Goal: Transaction & Acquisition: Obtain resource

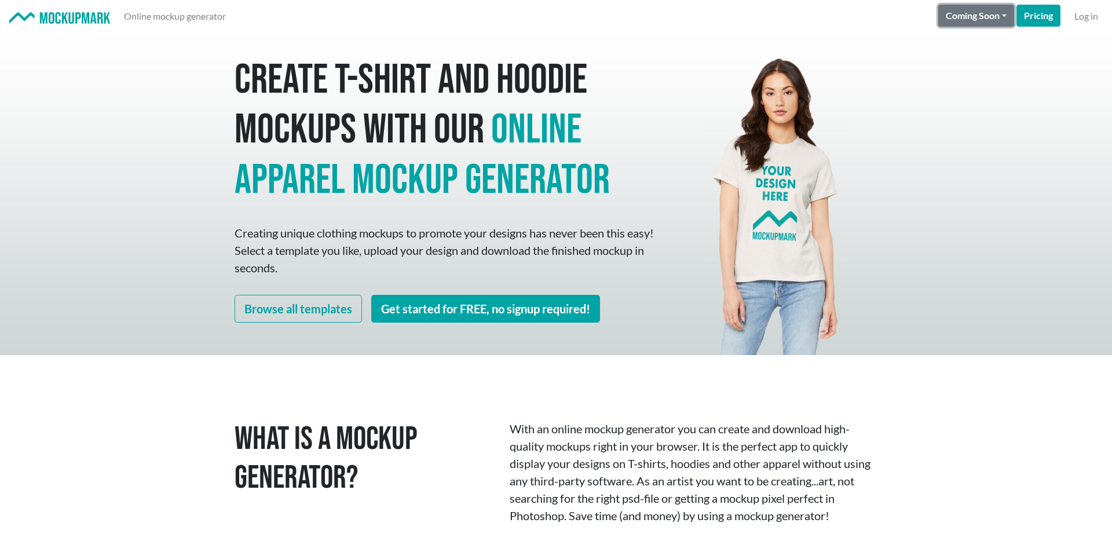
click at [985, 14] on button "Coming Soon" at bounding box center [976, 16] width 76 height 22
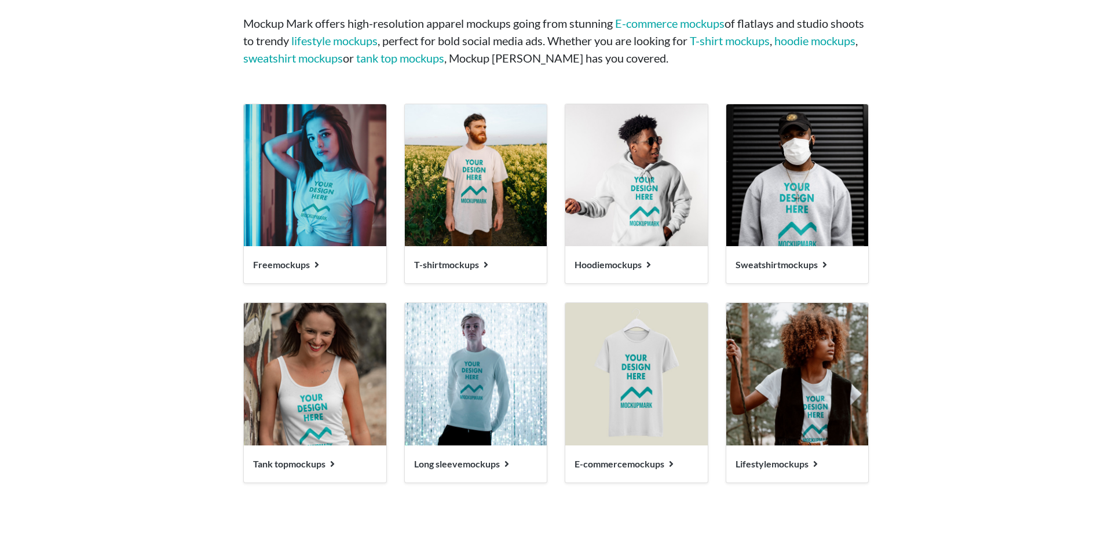
scroll to position [1271, 0]
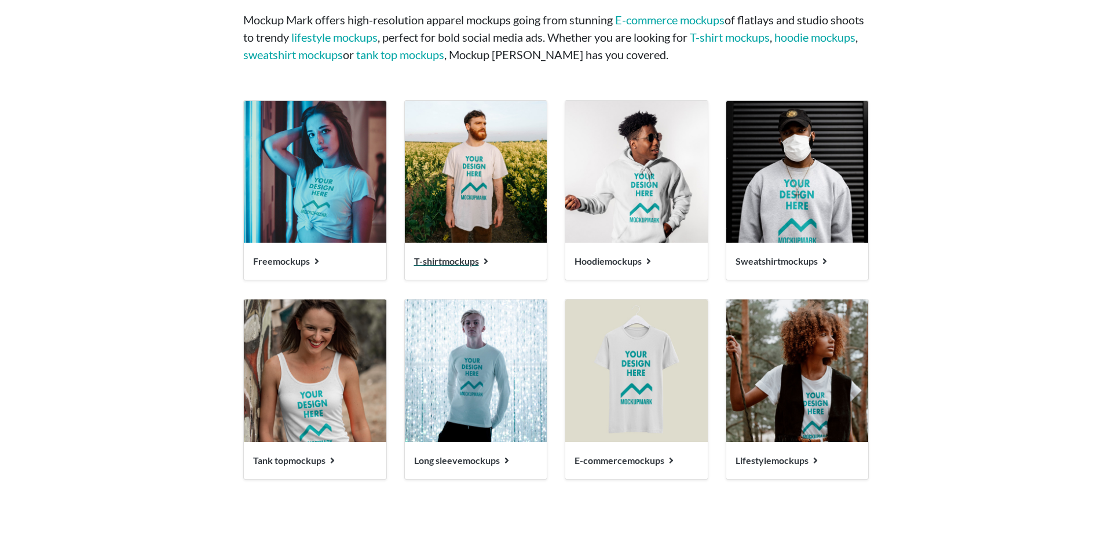
click at [471, 259] on span "T-shirt mockups" at bounding box center [446, 260] width 65 height 11
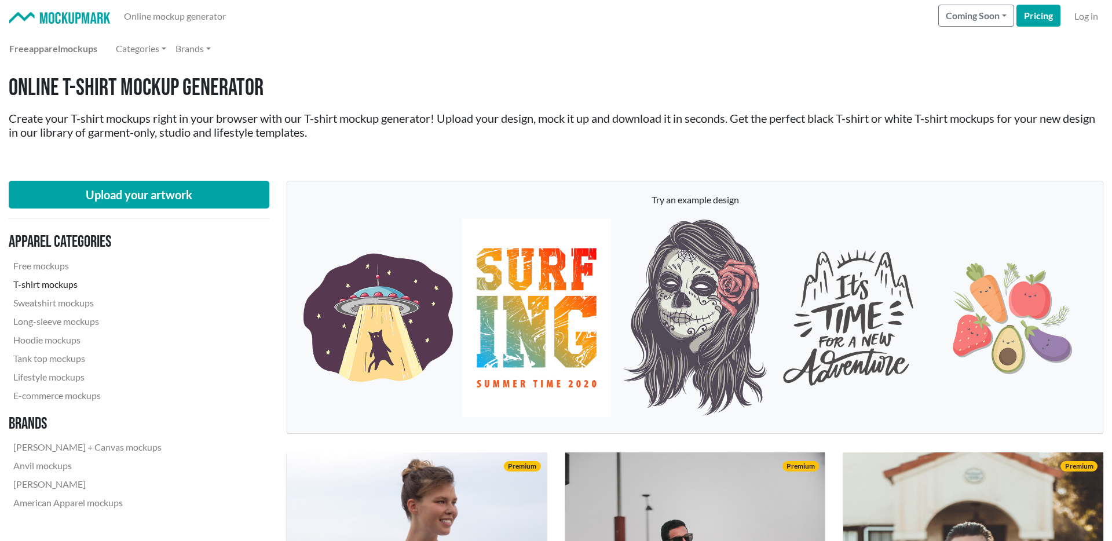
scroll to position [21, 0]
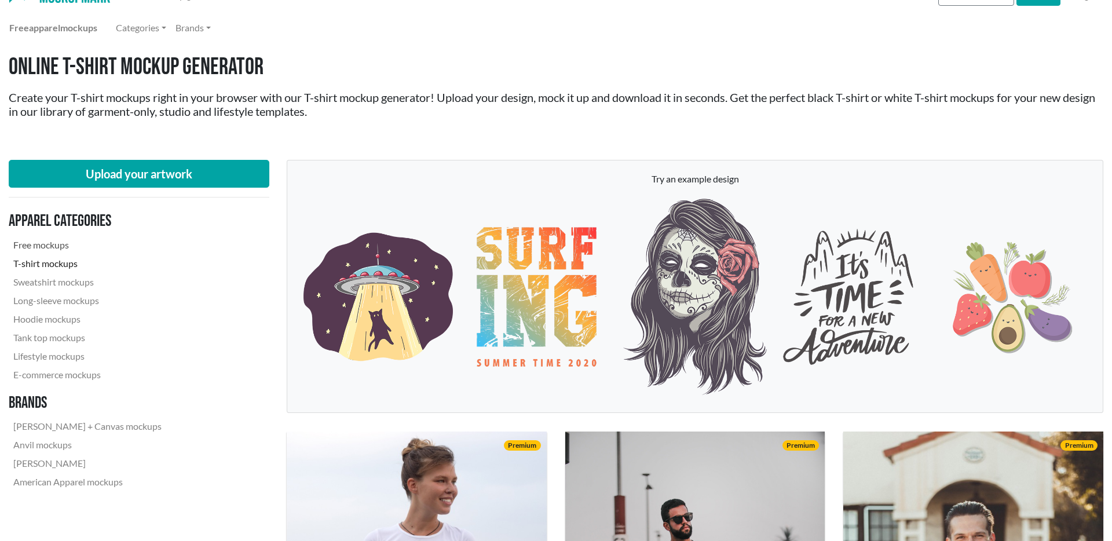
click at [56, 243] on link "Free mockups" at bounding box center [87, 245] width 157 height 19
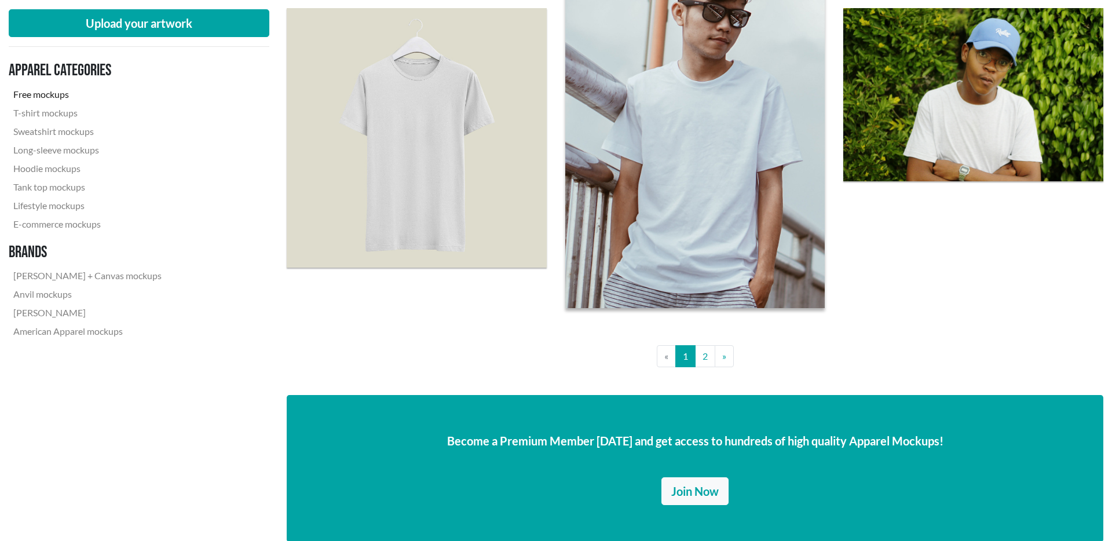
scroll to position [2819, 0]
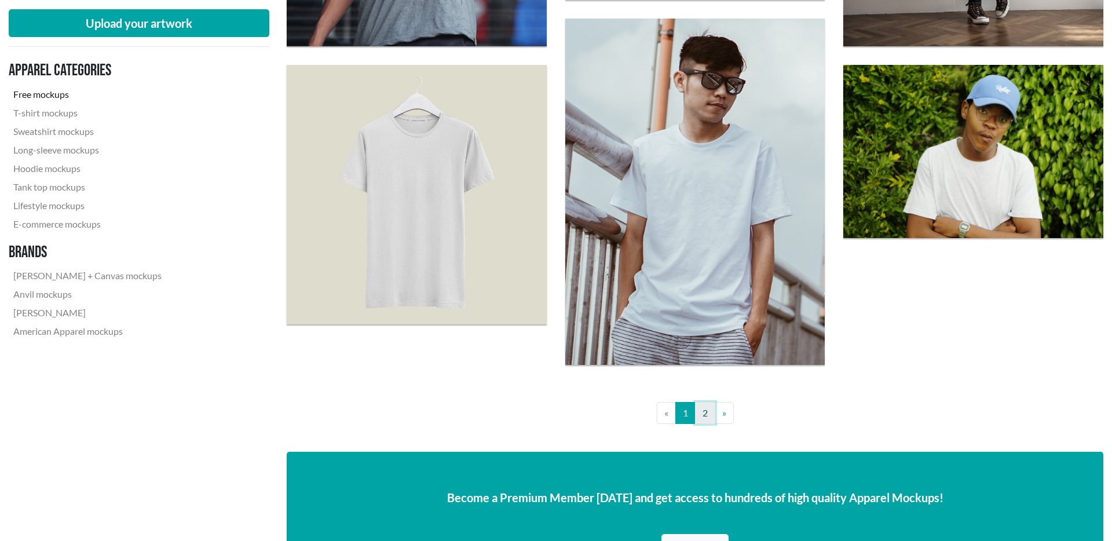
click at [700, 421] on link "2" at bounding box center [705, 413] width 20 height 22
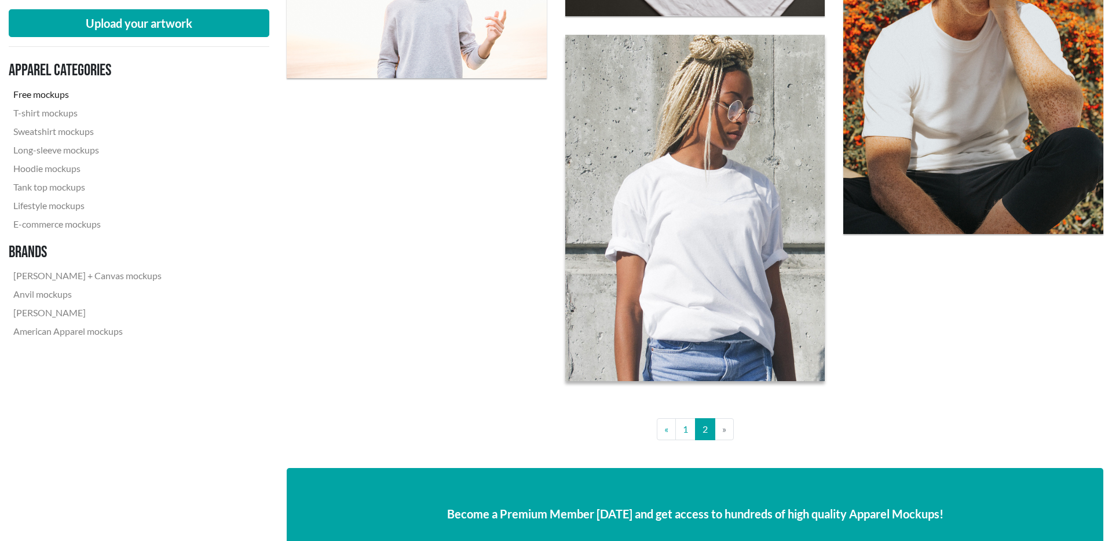
scroll to position [1567, 0]
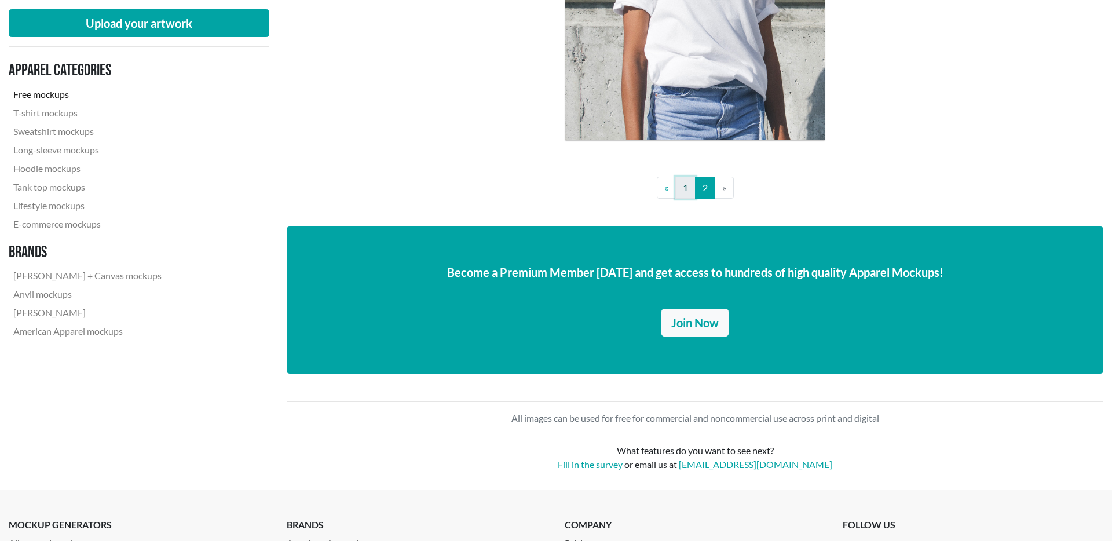
click at [683, 184] on link "1" at bounding box center [685, 188] width 20 height 22
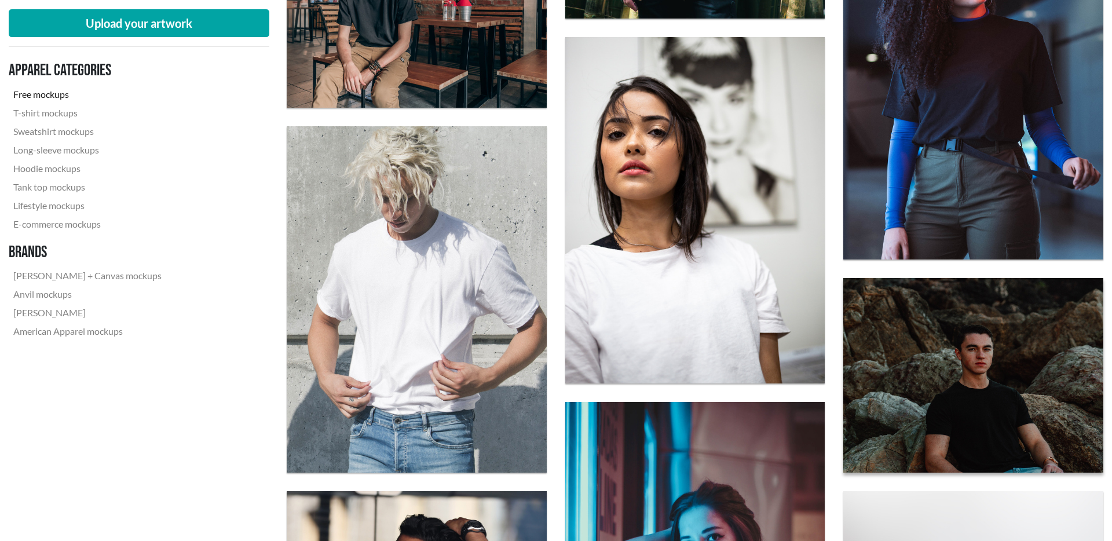
scroll to position [2037, 0]
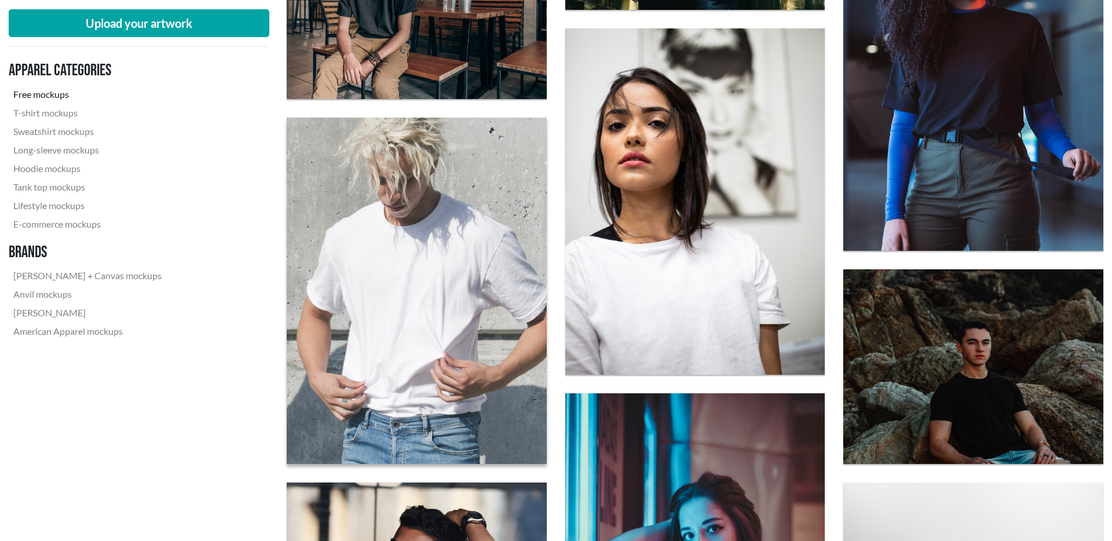
click at [432, 267] on img at bounding box center [416, 290] width 285 height 381
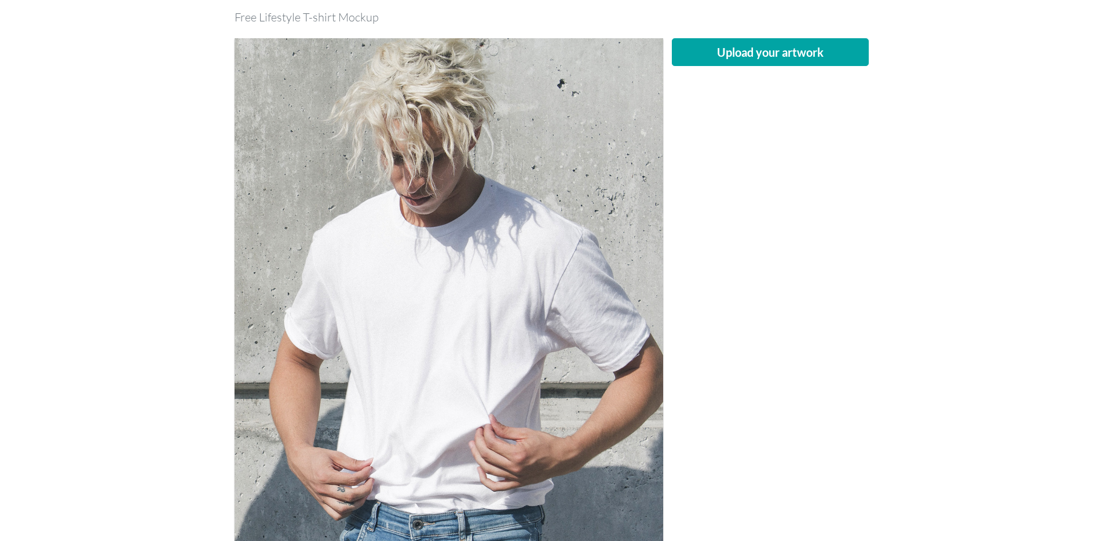
scroll to position [121, 0]
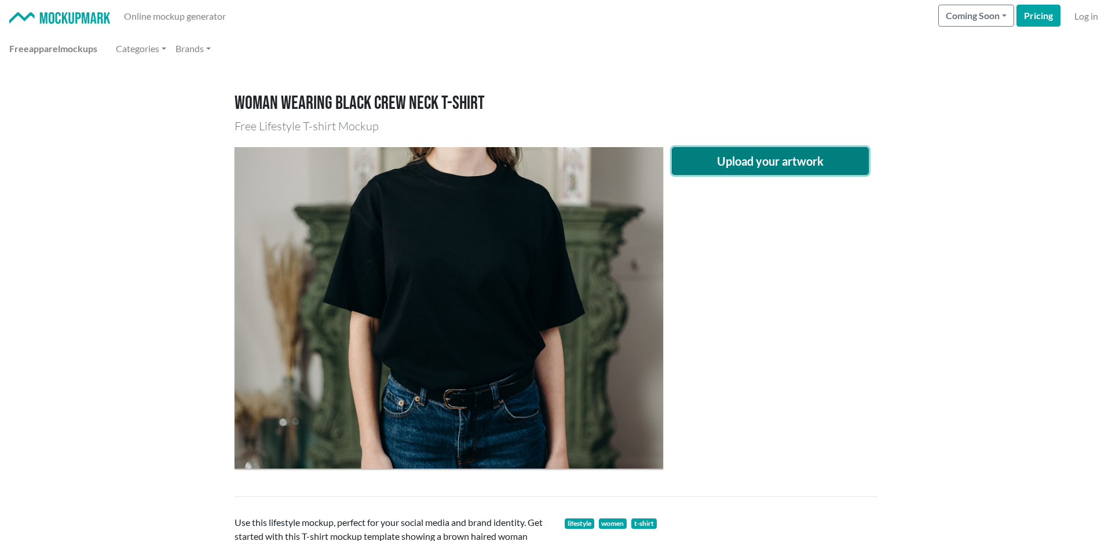
click at [753, 157] on button "Upload your artwork" at bounding box center [770, 161] width 197 height 28
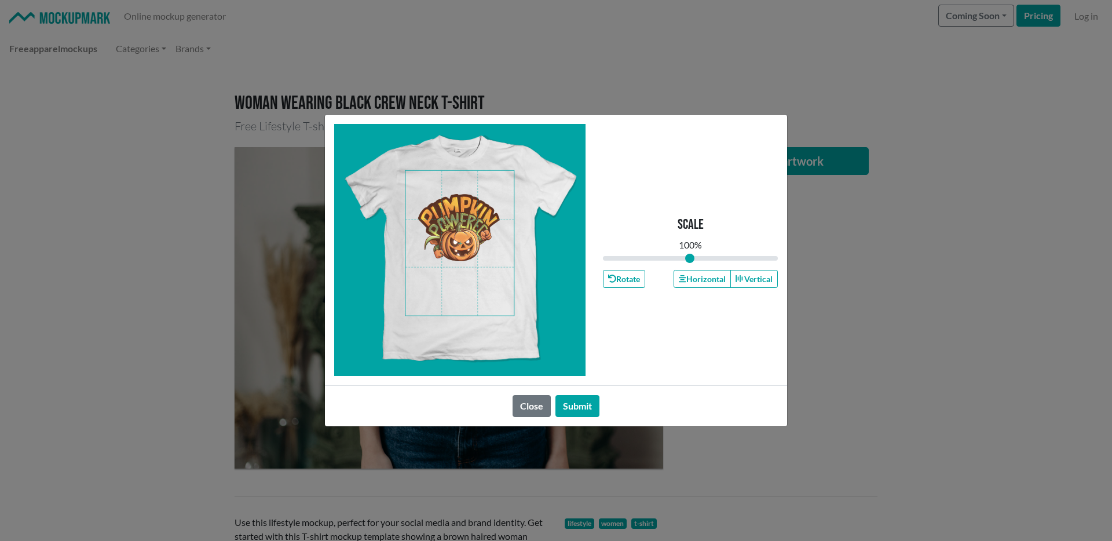
click at [450, 217] on span at bounding box center [459, 243] width 108 height 145
drag, startPoint x: 692, startPoint y: 258, endPoint x: 706, endPoint y: 265, distance: 15.5
click at [706, 265] on input "range" at bounding box center [690, 258] width 175 height 13
click at [470, 213] on span at bounding box center [459, 243] width 108 height 145
type input "1.2"
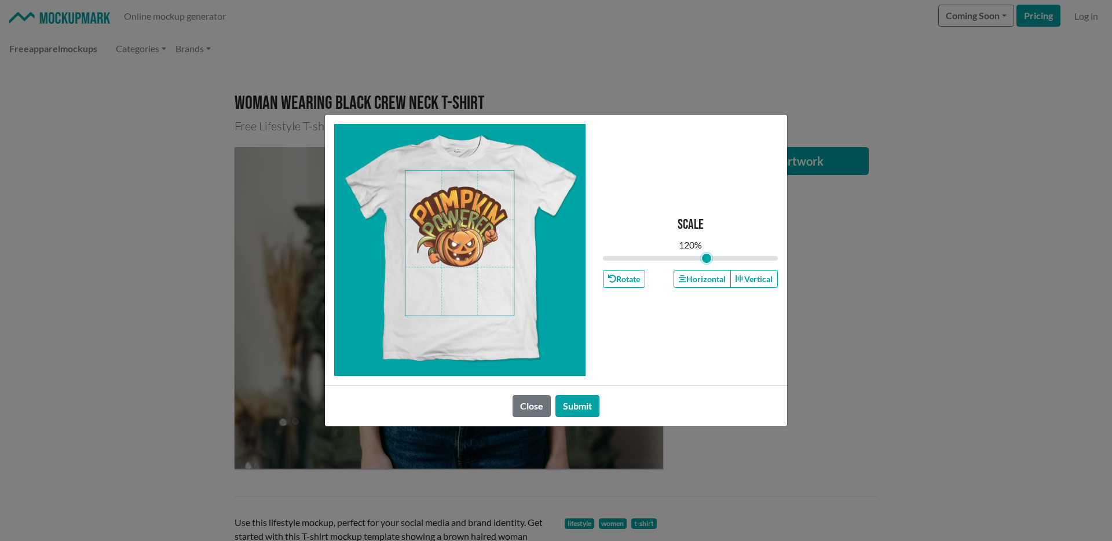
drag, startPoint x: 704, startPoint y: 255, endPoint x: 603, endPoint y: 236, distance: 102.6
click at [706, 258] on input "range" at bounding box center [690, 258] width 175 height 13
click at [457, 210] on span at bounding box center [459, 243] width 108 height 145
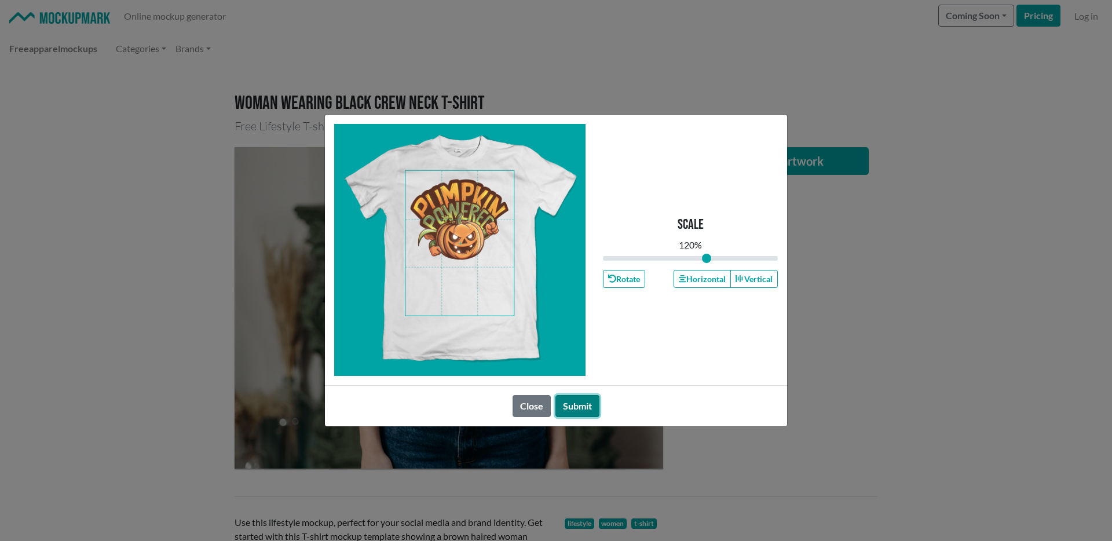
click at [580, 407] on button "Submit" at bounding box center [577, 406] width 44 height 22
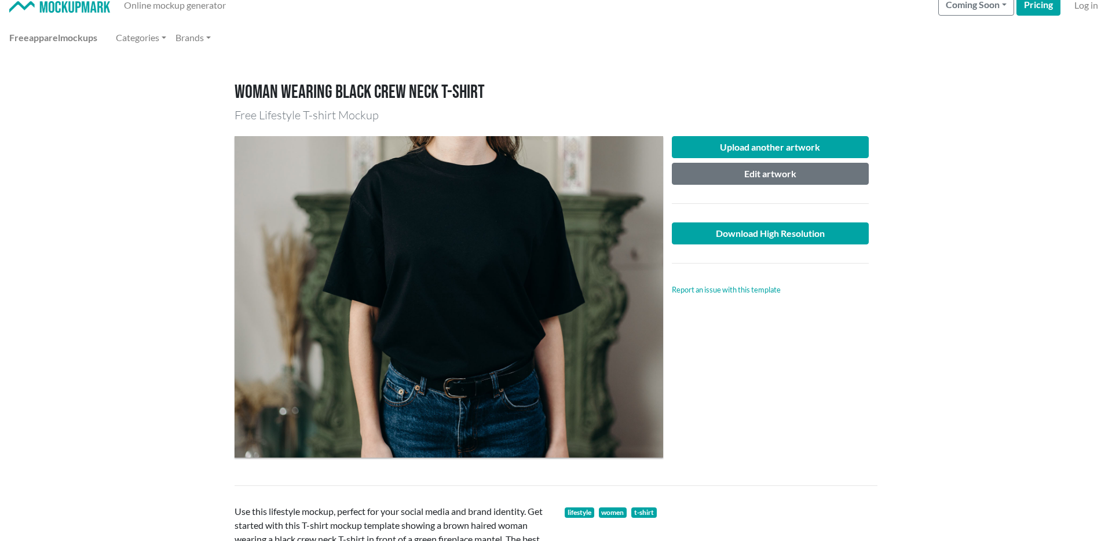
scroll to position [3, 0]
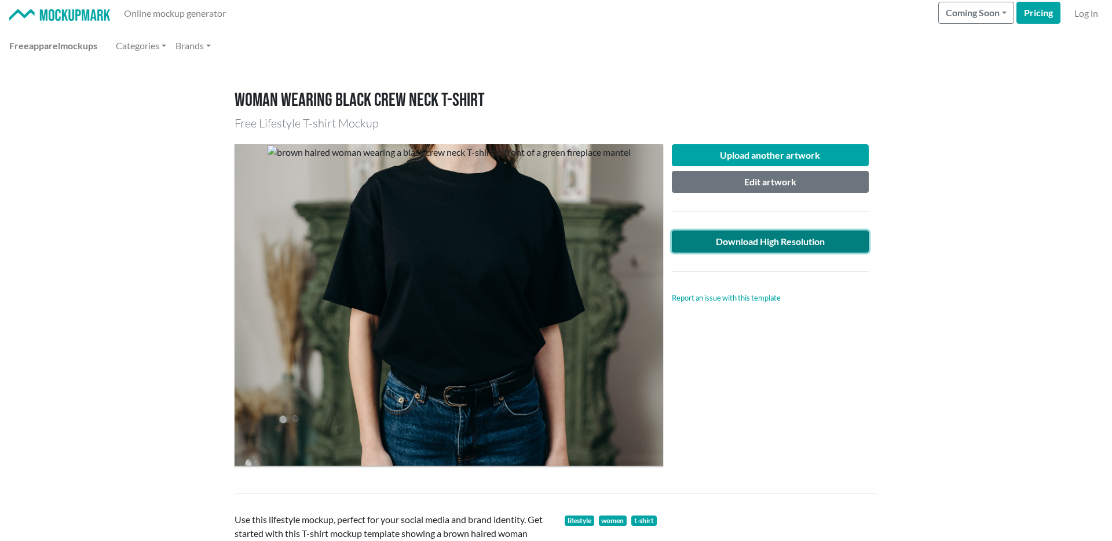
click at [750, 238] on link "Download High Resolution" at bounding box center [770, 241] width 197 height 22
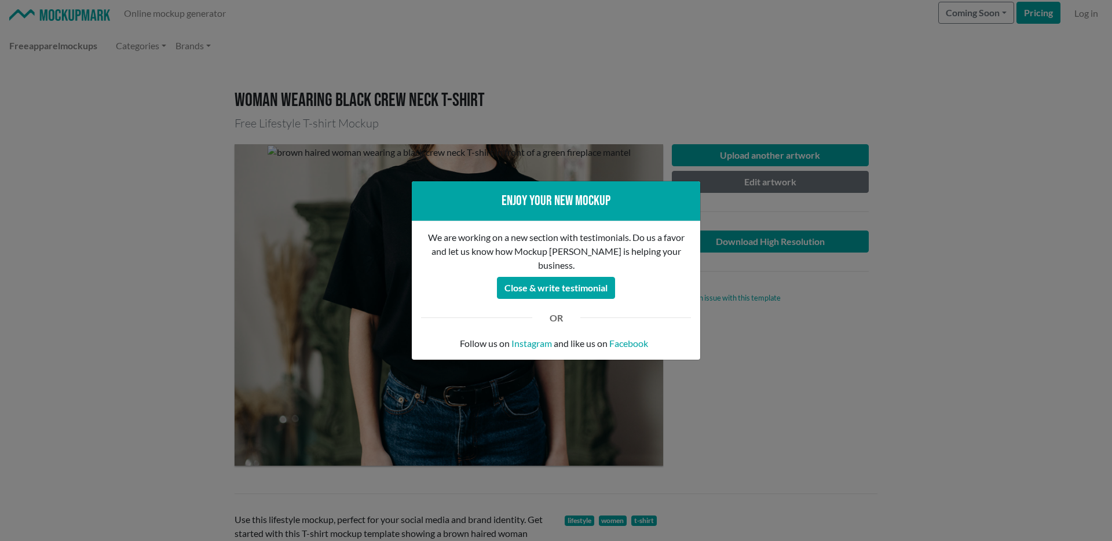
click at [835, 342] on div "Enjoy your new mockup We are working on a new section with testimonials. Do us …" at bounding box center [556, 270] width 1112 height 541
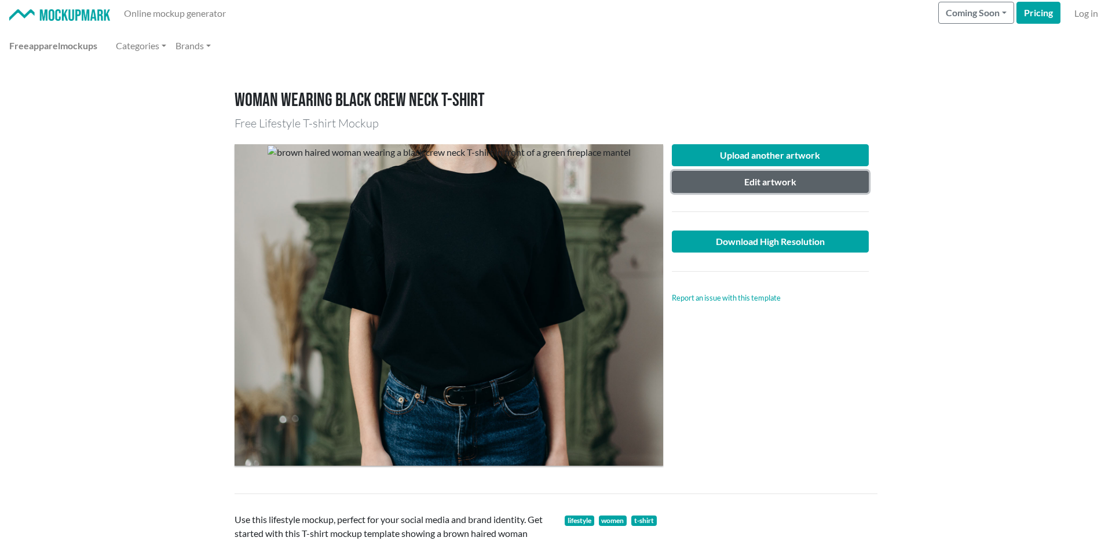
click at [745, 184] on button "Edit artwork" at bounding box center [770, 182] width 197 height 22
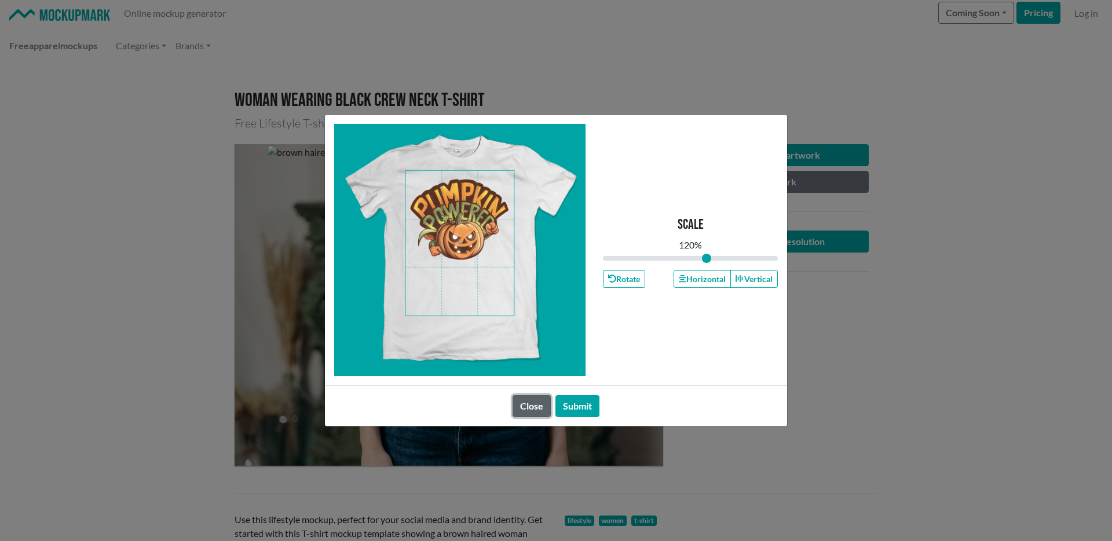
click at [538, 412] on button "Close" at bounding box center [531, 406] width 38 height 22
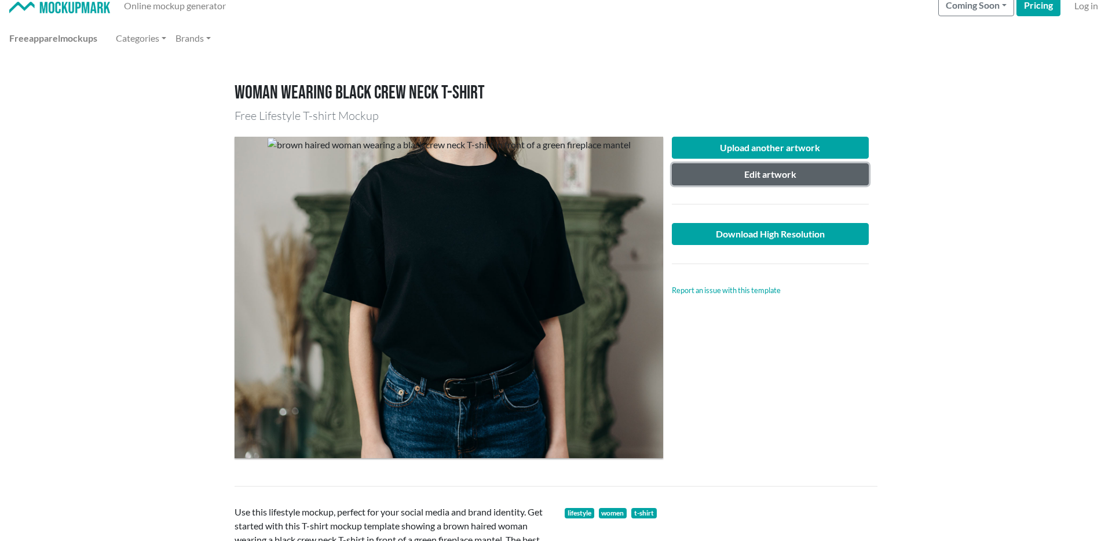
scroll to position [0, 0]
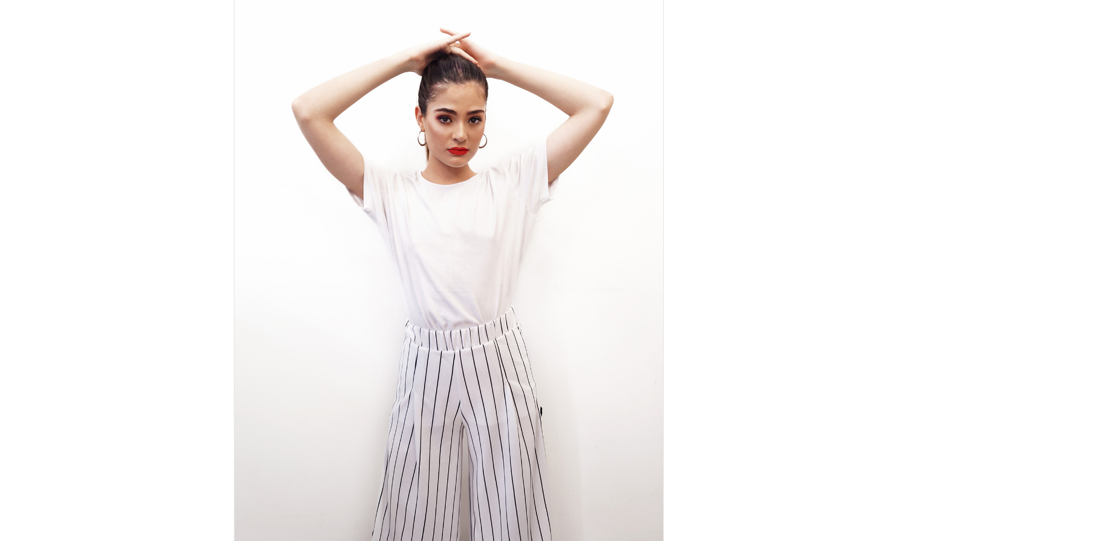
scroll to position [218, 0]
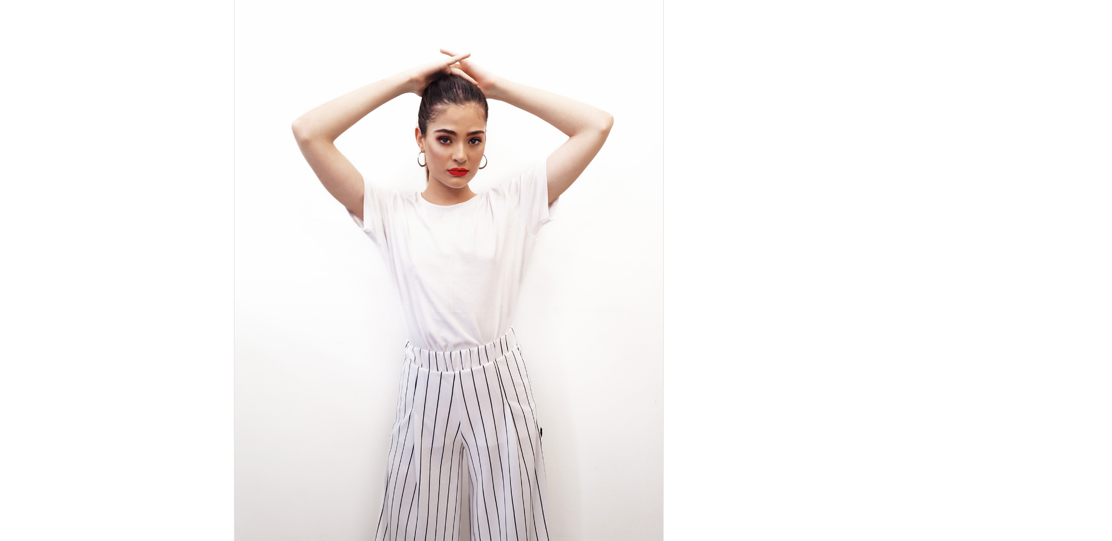
click at [509, 206] on img at bounding box center [448, 251] width 428 height 645
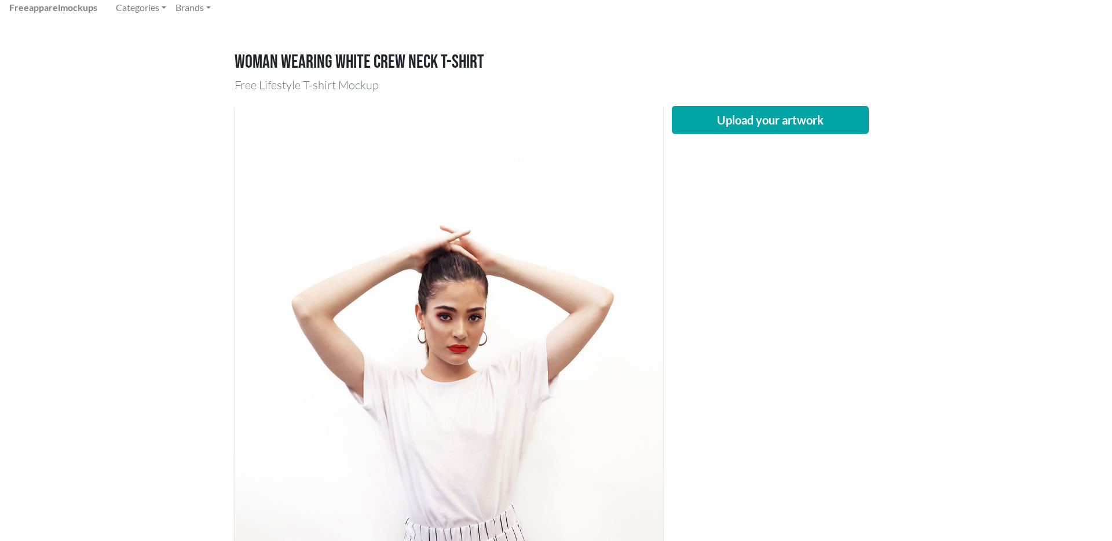
scroll to position [0, 0]
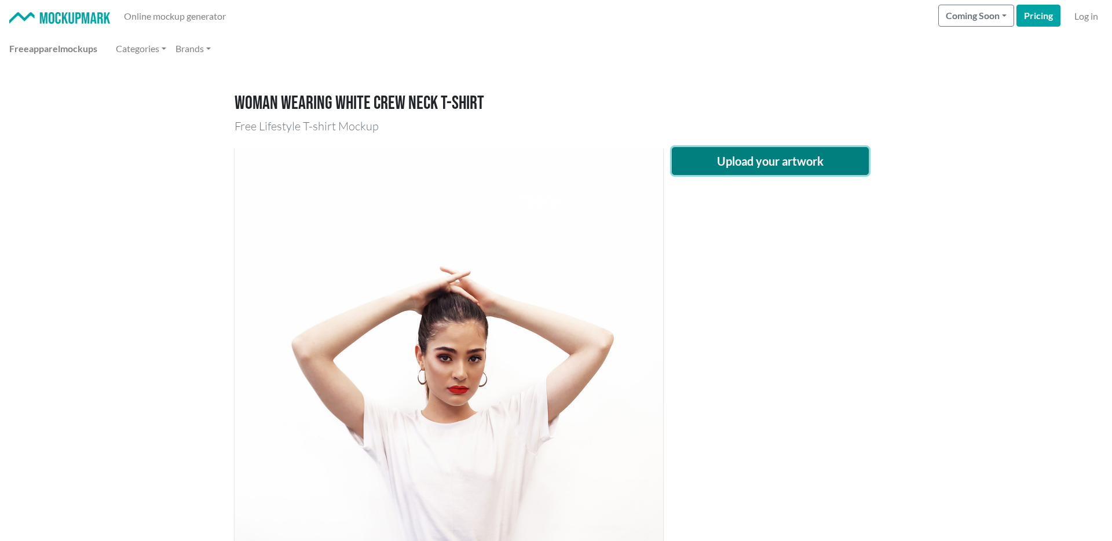
click at [740, 172] on button "Upload your artwork" at bounding box center [770, 161] width 197 height 28
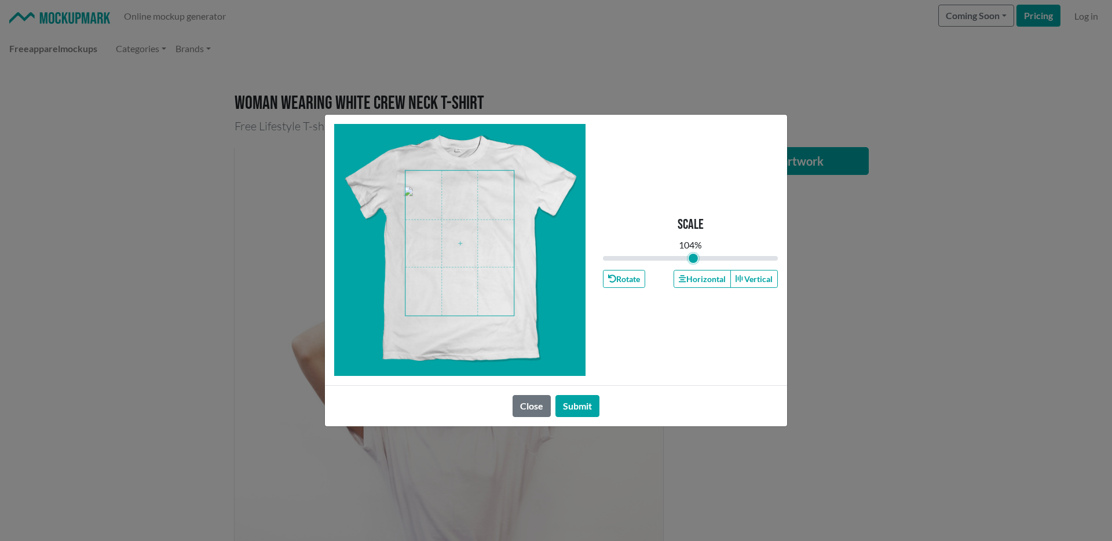
click at [692, 259] on input "range" at bounding box center [690, 258] width 175 height 13
click at [449, 228] on span at bounding box center [459, 243] width 108 height 145
type input "1"
click at [690, 260] on input "range" at bounding box center [690, 258] width 175 height 13
click at [470, 243] on span at bounding box center [459, 243] width 108 height 145
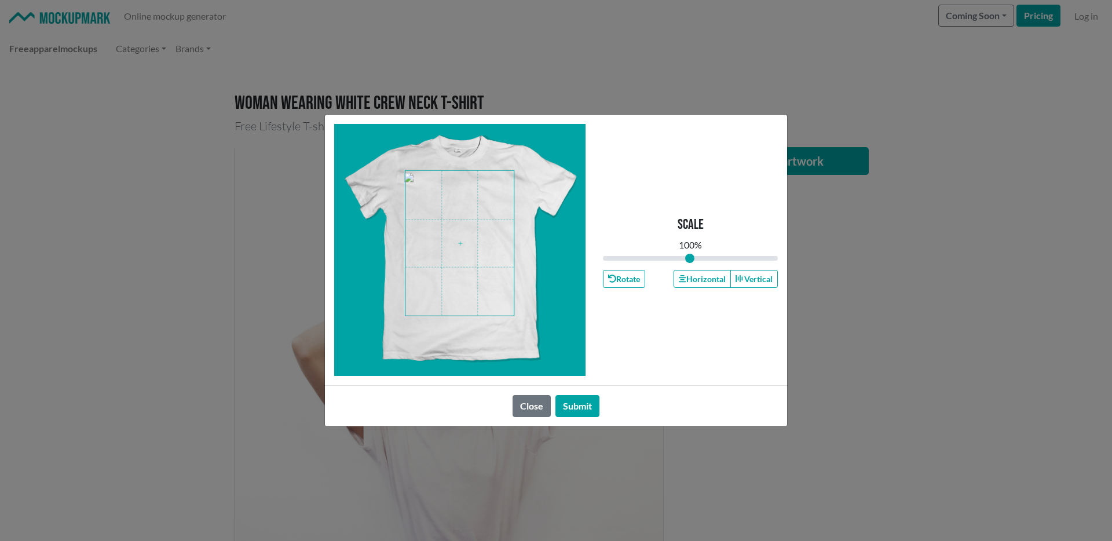
click at [581, 419] on div "Close Submit" at bounding box center [556, 405] width 462 height 41
click at [581, 409] on button "Submit" at bounding box center [577, 406] width 44 height 22
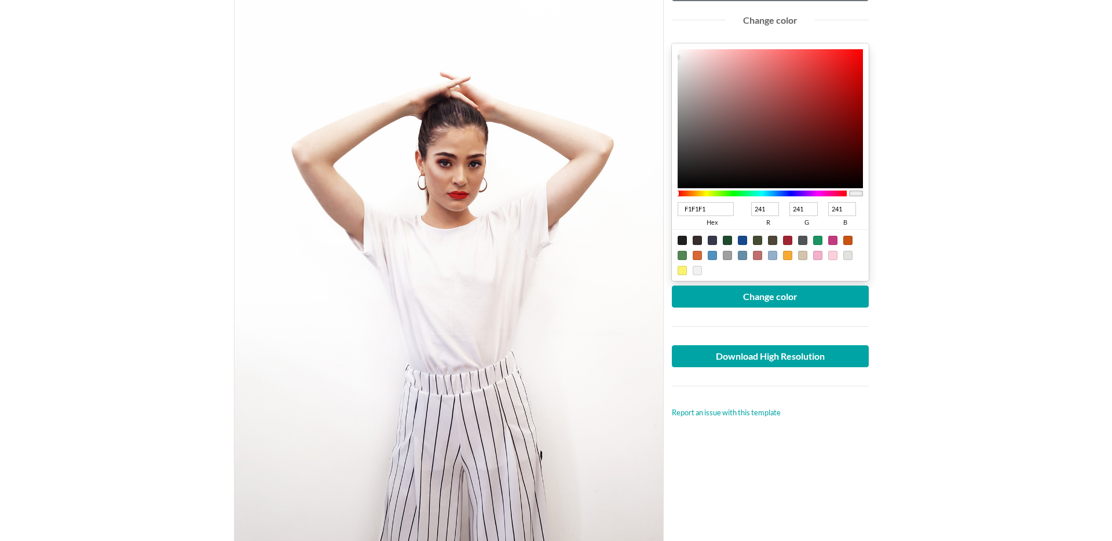
scroll to position [117, 0]
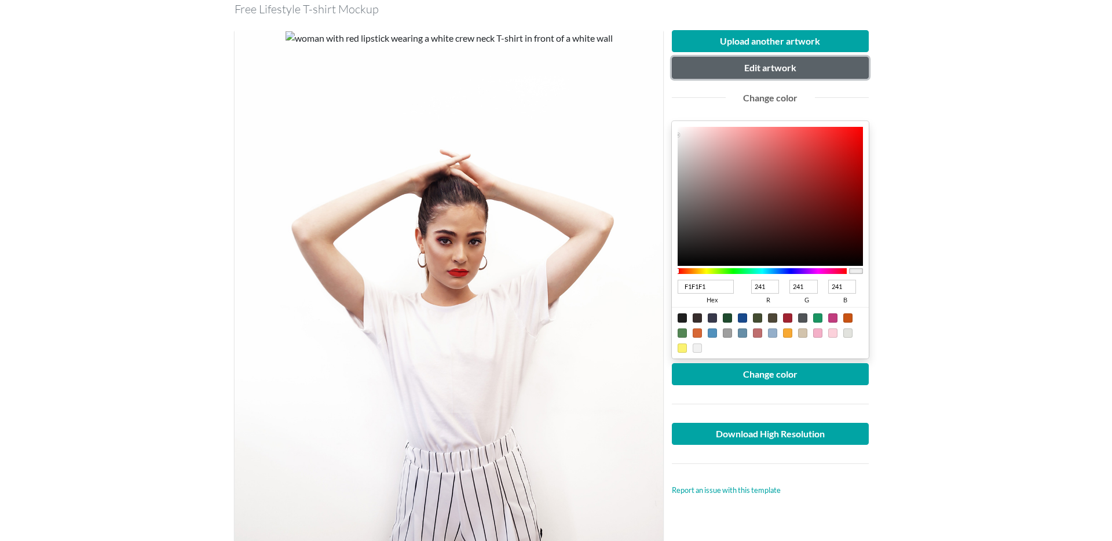
click at [765, 68] on button "Edit artwork" at bounding box center [770, 68] width 197 height 22
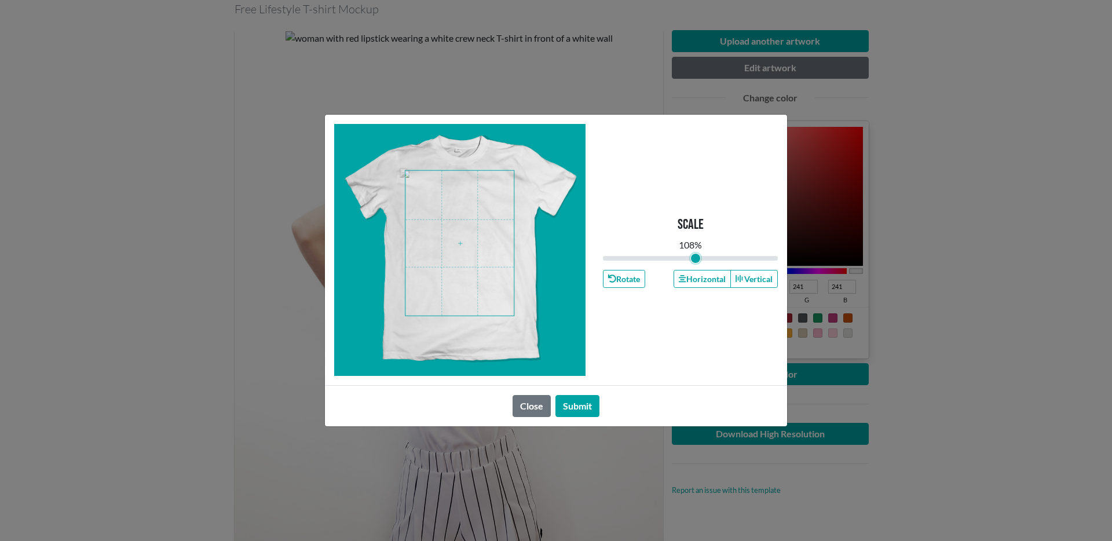
click at [696, 260] on input "range" at bounding box center [690, 258] width 175 height 13
type input "1.06"
click at [695, 257] on input "range" at bounding box center [690, 258] width 175 height 13
click at [471, 216] on span at bounding box center [459, 243] width 108 height 145
click at [584, 415] on button "Submit" at bounding box center [577, 406] width 44 height 22
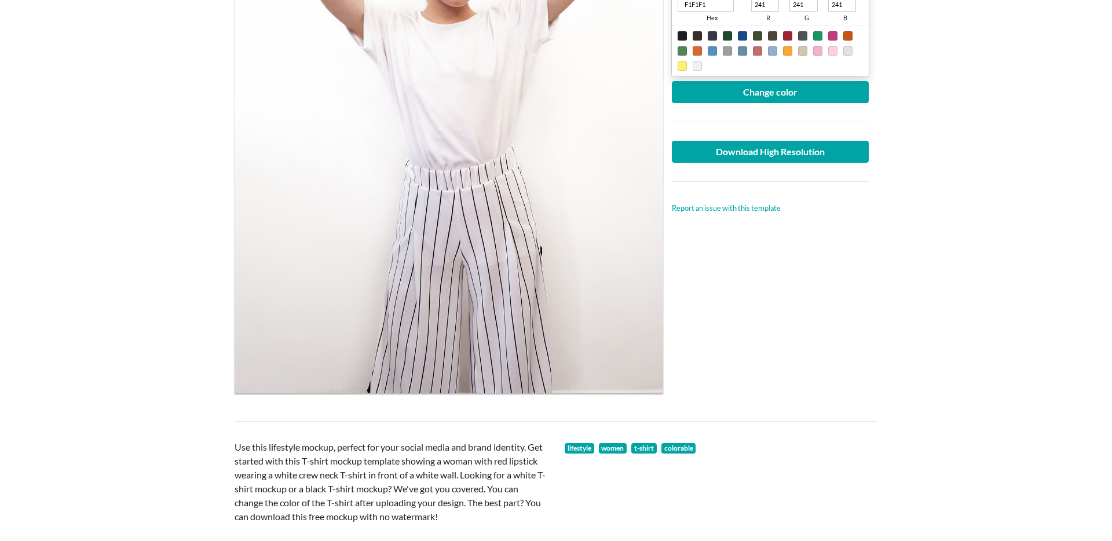
scroll to position [181, 0]
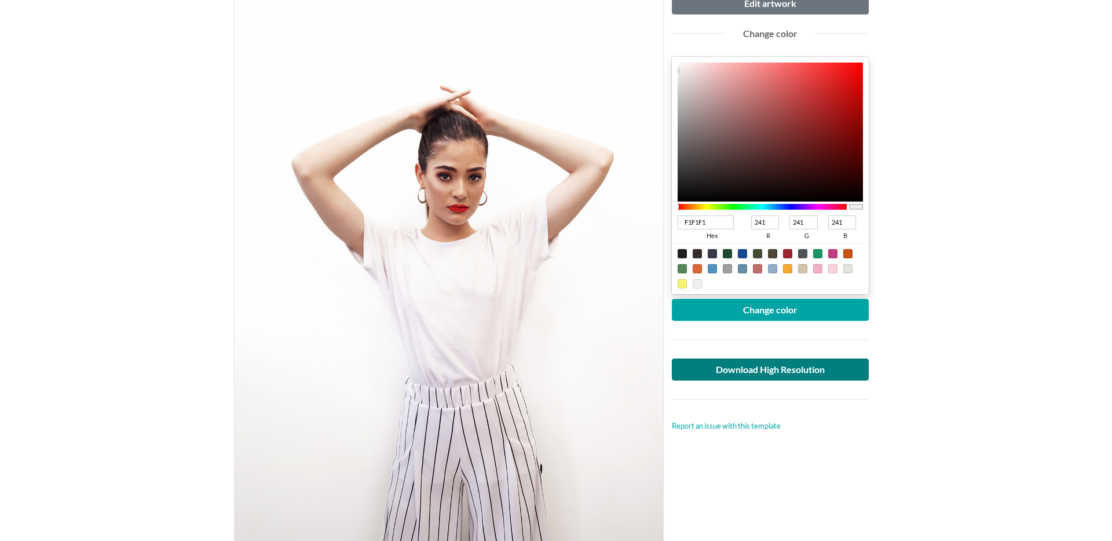
click at [755, 359] on div "Upload another artwork Edit artwork Change color F1F1F1 hex 241 r 241 g 241 b 1…" at bounding box center [770, 199] width 197 height 466
click at [755, 361] on link "Download High Resolution" at bounding box center [770, 369] width 197 height 22
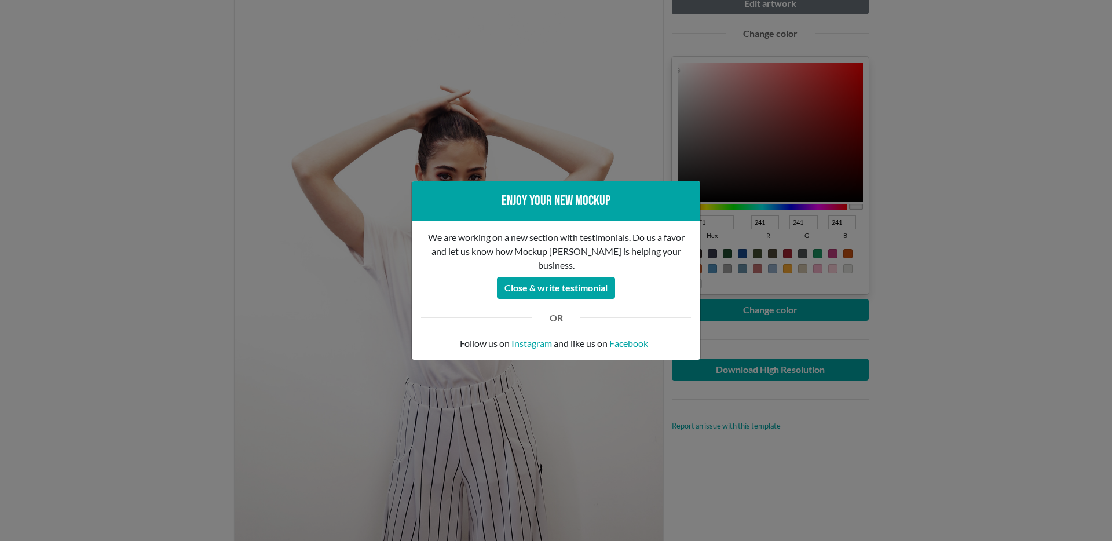
click at [808, 190] on div "Enjoy your new mockup We are working on a new section with testimonials. Do us …" at bounding box center [556, 270] width 1112 height 541
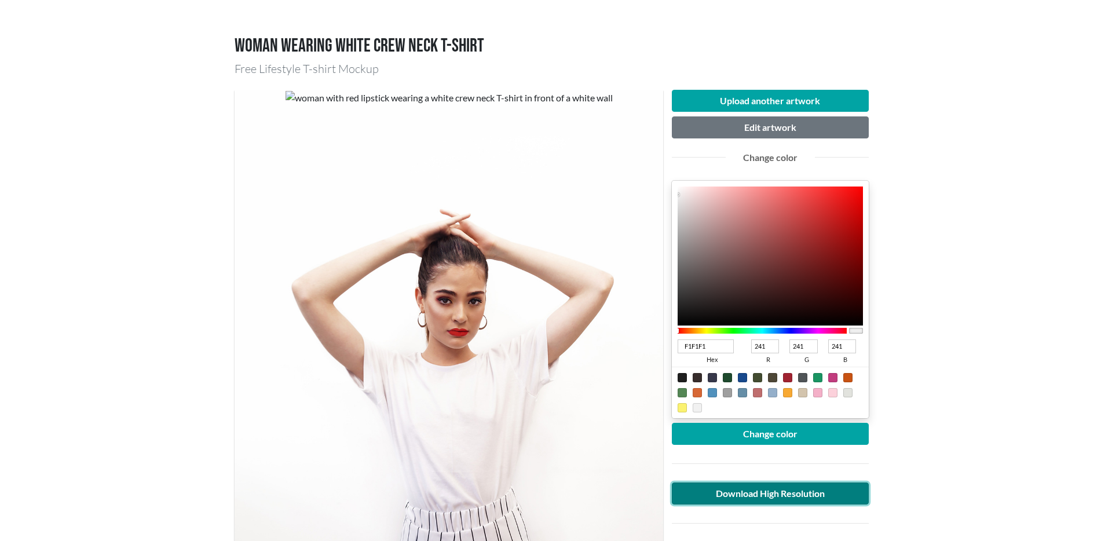
scroll to position [0, 0]
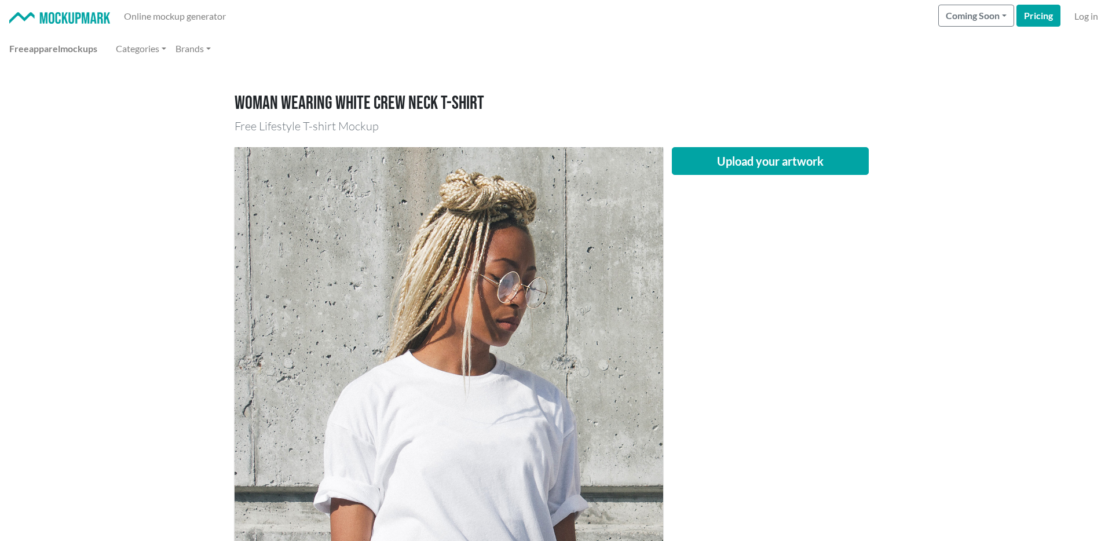
scroll to position [102, 0]
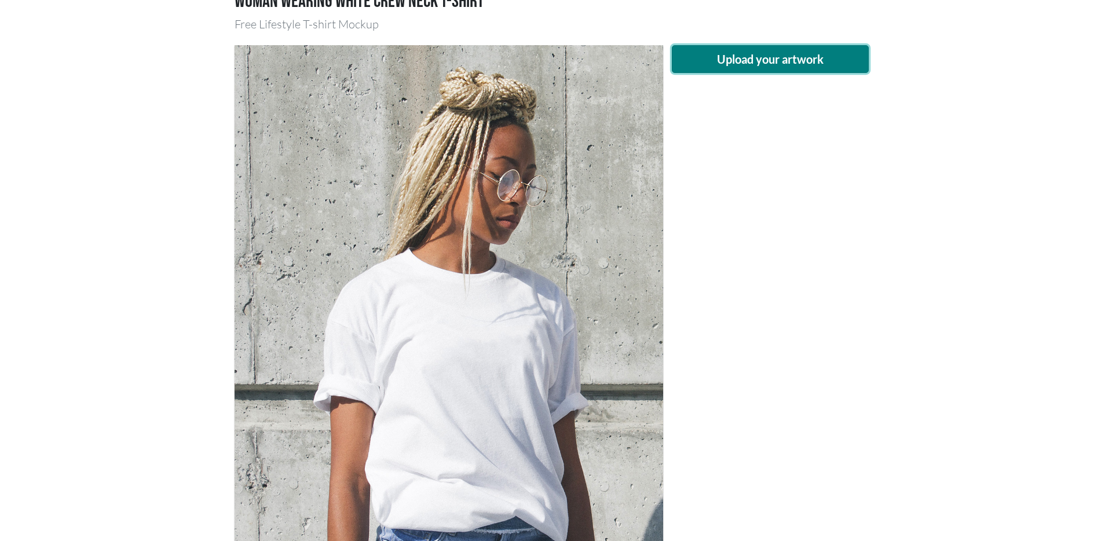
click at [765, 69] on button "Upload your artwork" at bounding box center [770, 59] width 197 height 28
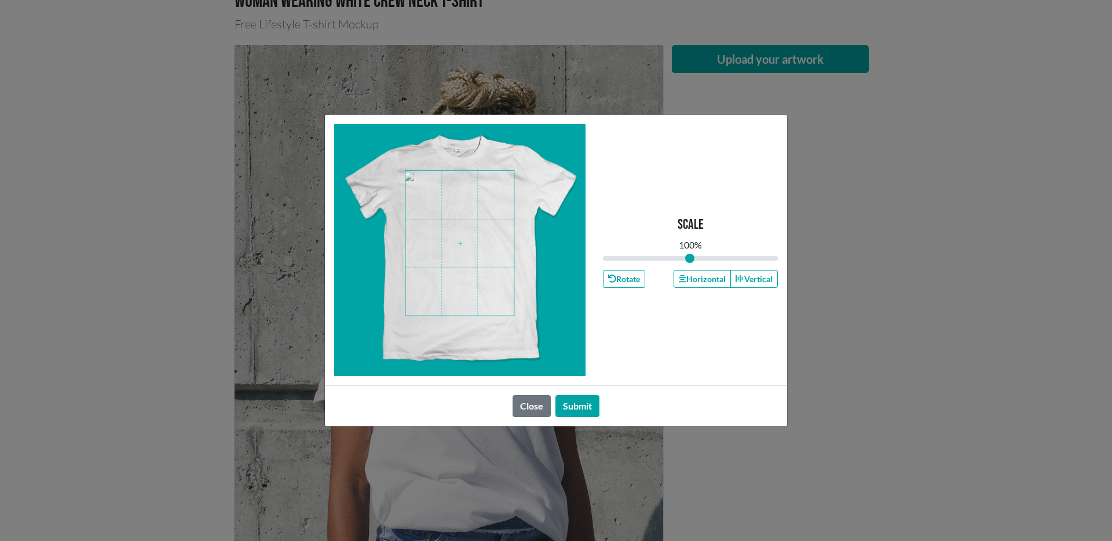
click at [465, 237] on span at bounding box center [459, 243] width 108 height 145
click at [467, 237] on span at bounding box center [459, 243] width 108 height 145
type input "1.04"
click at [693, 255] on input "range" at bounding box center [690, 258] width 175 height 13
click at [586, 406] on button "Submit" at bounding box center [577, 406] width 44 height 22
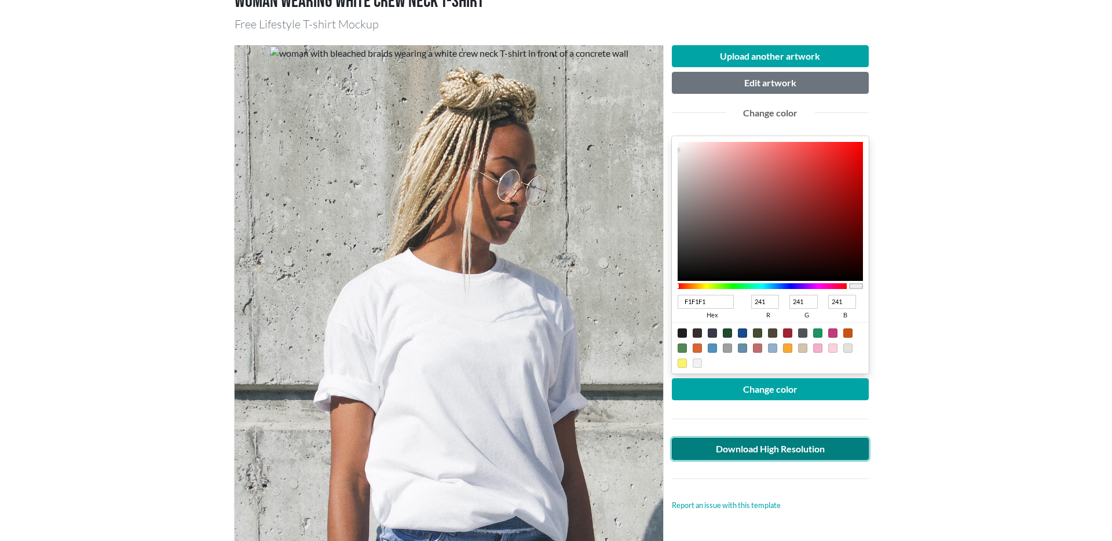
click at [762, 456] on link "Download High Resolution" at bounding box center [770, 449] width 197 height 22
